Goal: Check status

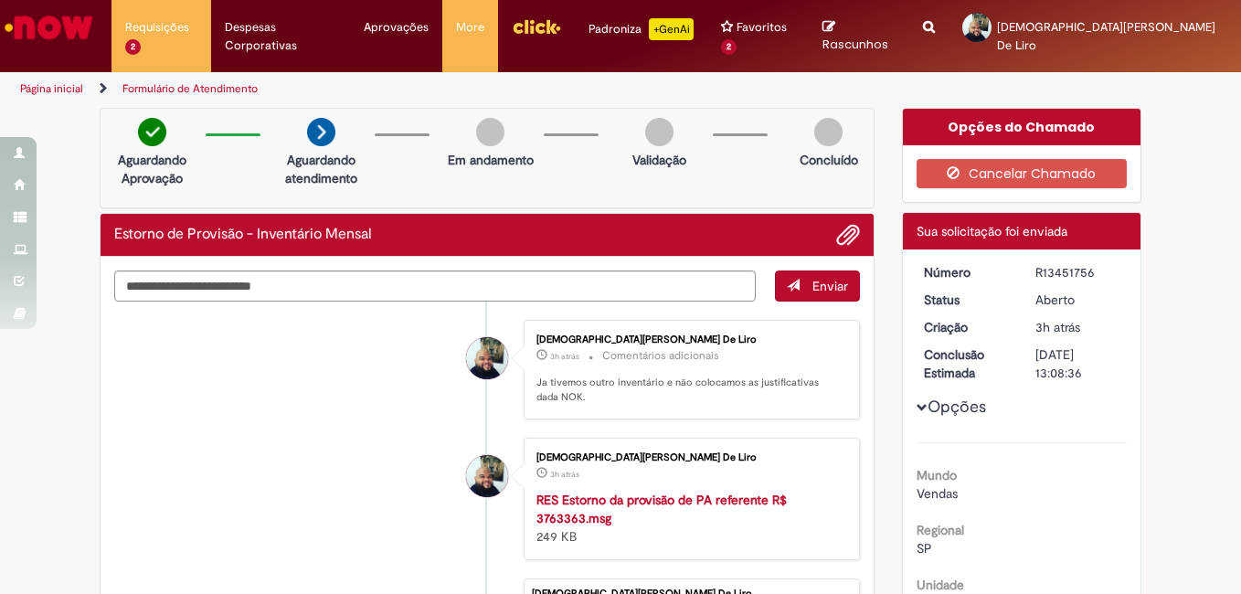
click at [1054, 263] on div "R13451756" at bounding box center [1078, 272] width 85 height 18
copy div "R13451756"
